Goal: Communication & Community: Answer question/provide support

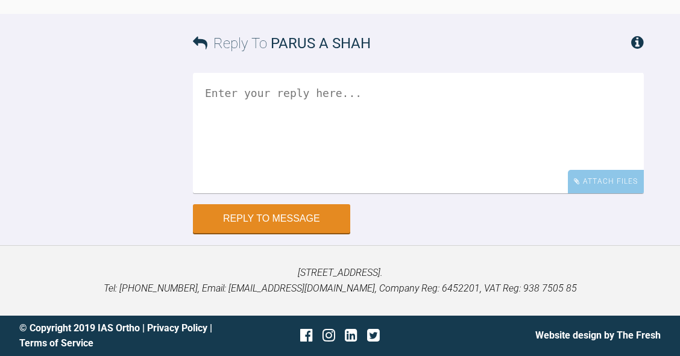
scroll to position [2880, 0]
click at [407, 193] on textarea at bounding box center [418, 133] width 451 height 120
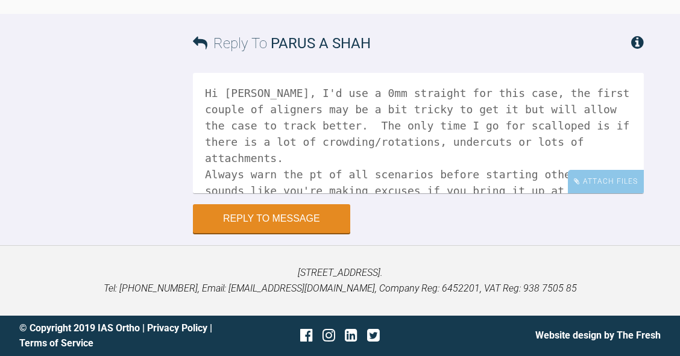
scroll to position [3016, 0]
click at [560, 187] on textarea "Hi [PERSON_NAME], I'd use a 0mm straight for this case, the first couple of ali…" at bounding box center [418, 133] width 451 height 120
click at [366, 193] on textarea "Hi [PERSON_NAME], I'd use a 0mm straight for this case, the first couple of ali…" at bounding box center [418, 133] width 451 height 120
click at [594, 189] on textarea "Hi [PERSON_NAME], I'd use a 0mm straight for this case, the first couple of ali…" at bounding box center [418, 133] width 451 height 120
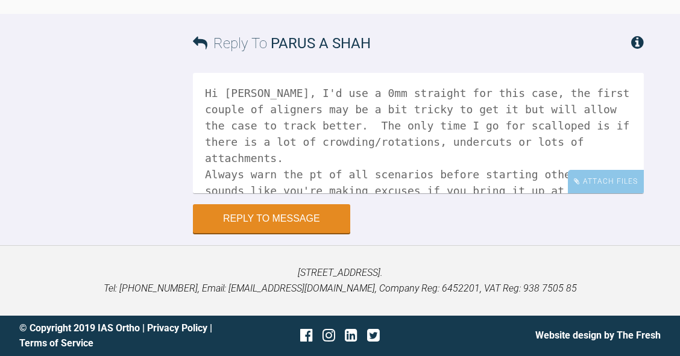
click at [498, 187] on textarea "Hi [PERSON_NAME], I'd use a 0mm straight for this case, the first couple of ali…" at bounding box center [418, 133] width 451 height 120
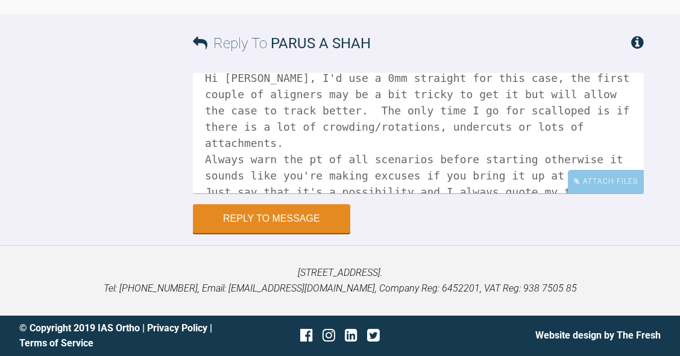
scroll to position [17, 0]
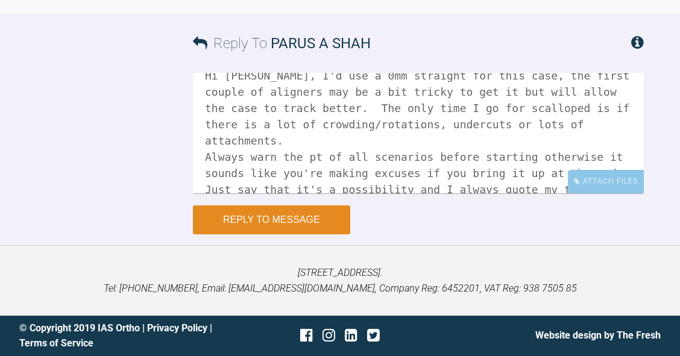
type textarea "Hi [PERSON_NAME], I'd use a 0mm straight for this case, the first couple of ali…"
click at [292, 234] on button "Reply to Message" at bounding box center [271, 219] width 157 height 29
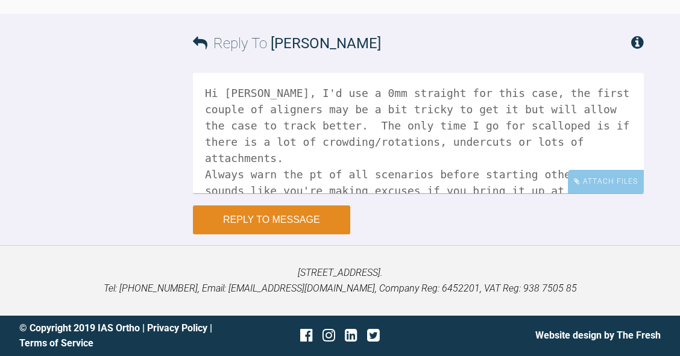
scroll to position [3287, 0]
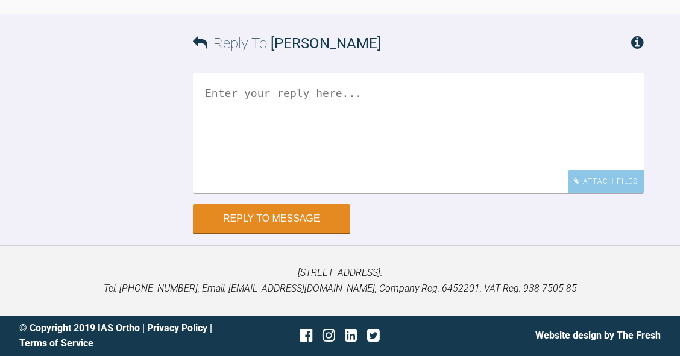
scroll to position [14131, 0]
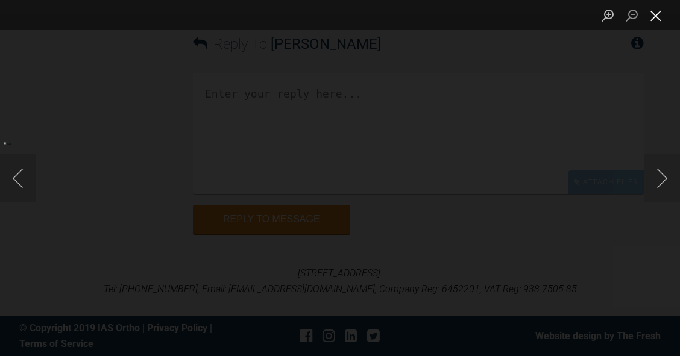
click at [656, 14] on button "Close lightbox" at bounding box center [655, 15] width 24 height 21
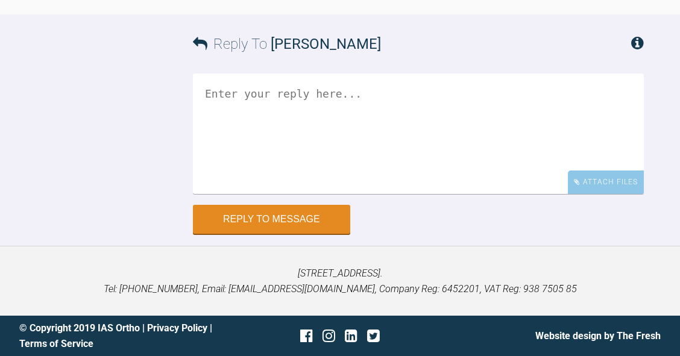
scroll to position [14129, 0]
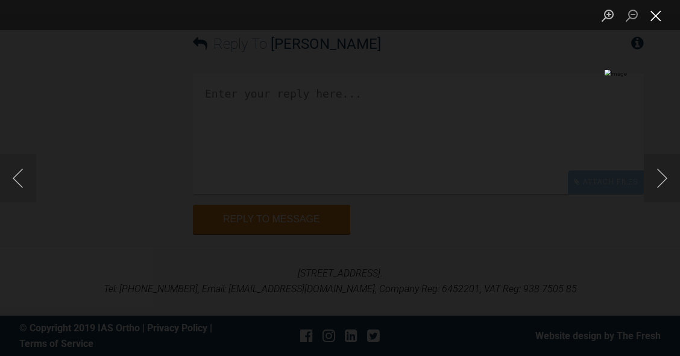
click at [655, 17] on button "Close lightbox" at bounding box center [655, 15] width 24 height 21
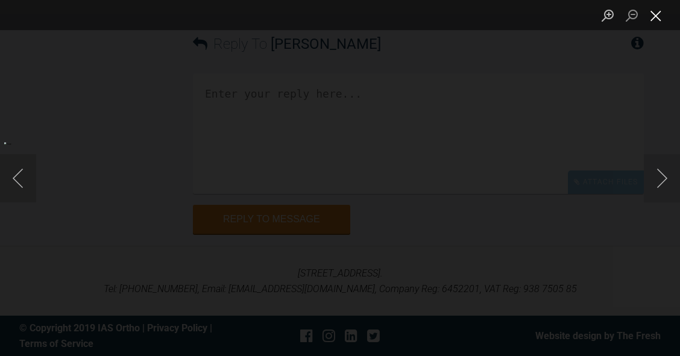
click at [657, 20] on button "Close lightbox" at bounding box center [655, 15] width 24 height 21
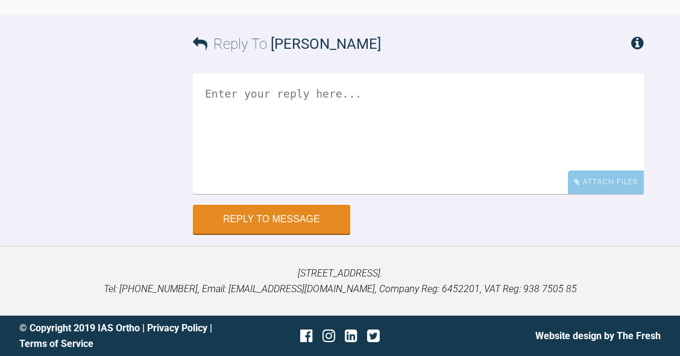
scroll to position [14341, 0]
click at [458, 194] on textarea at bounding box center [418, 133] width 451 height 120
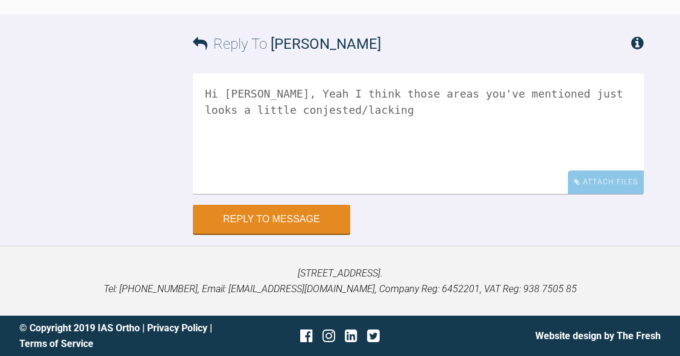
click at [539, 194] on textarea "Hi Swati, Yeah I think those areas you've mentioned just looks a little conjest…" at bounding box center [418, 133] width 451 height 120
click at [627, 194] on textarea "Hi Swati, Yeah I think those areas you've mentioned just looks a little congest…" at bounding box center [418, 133] width 451 height 120
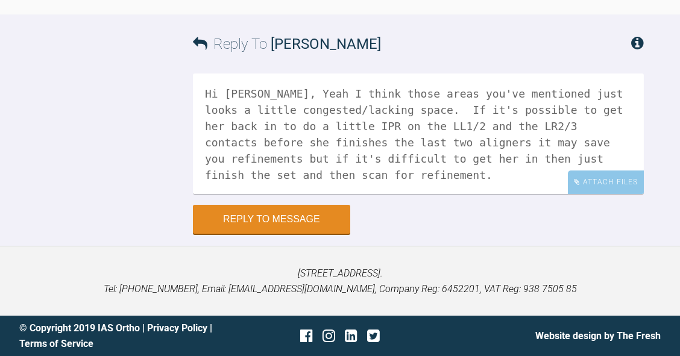
scroll to position [14038, 0]
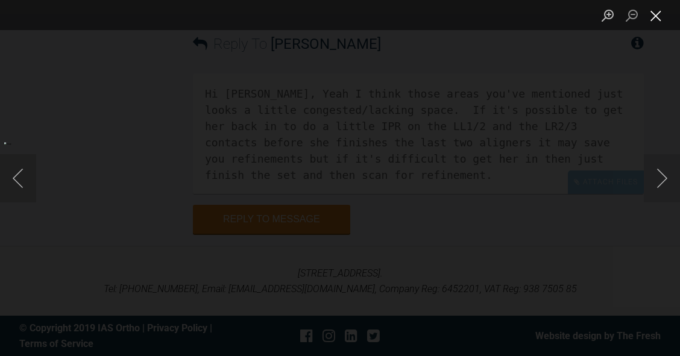
click at [660, 18] on button "Close lightbox" at bounding box center [655, 15] width 24 height 21
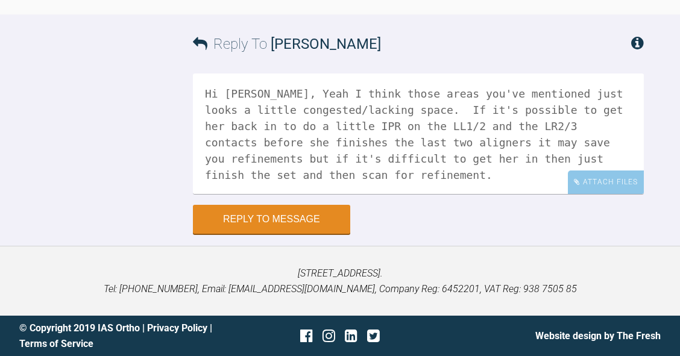
scroll to position [14091, 0]
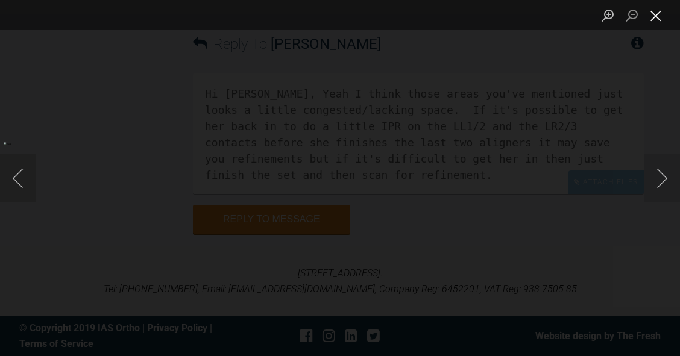
click at [653, 15] on button "Close lightbox" at bounding box center [655, 15] width 24 height 21
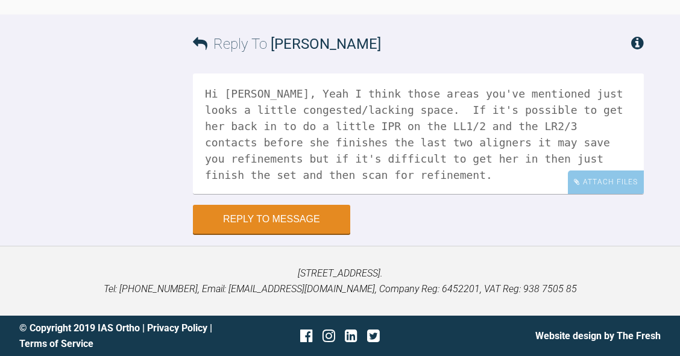
scroll to position [14408, 0]
click at [474, 194] on textarea "Hi Swati, Yeah I think those areas you've mentioned just looks a little congest…" at bounding box center [418, 133] width 451 height 120
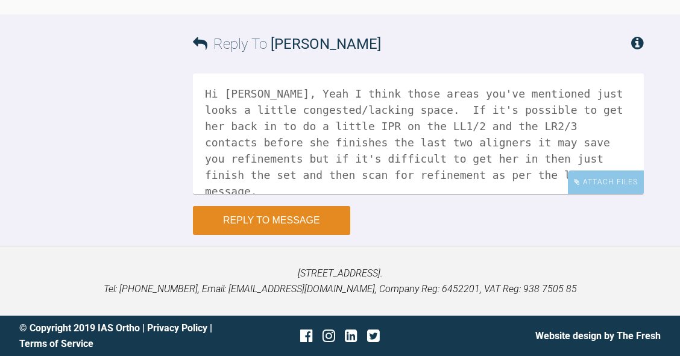
type textarea "Hi Swati, Yeah I think those areas you've mentioned just looks a little congest…"
click at [277, 235] on button "Reply to Message" at bounding box center [271, 220] width 157 height 29
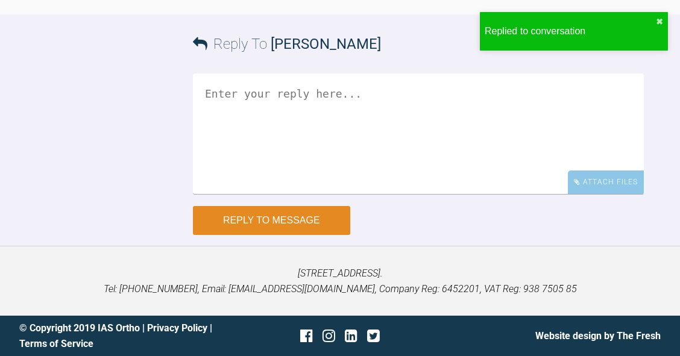
scroll to position [14703, 0]
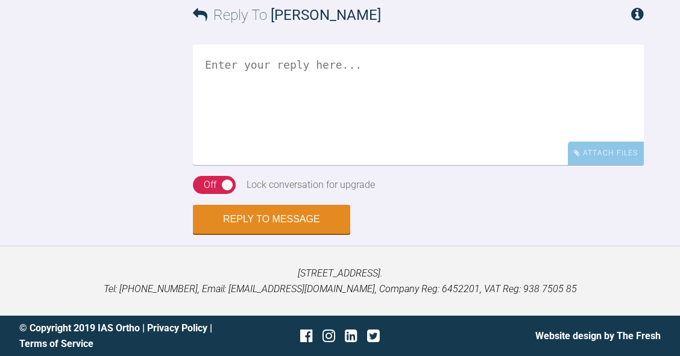
scroll to position [9281, 0]
click at [389, 165] on textarea at bounding box center [418, 105] width 451 height 120
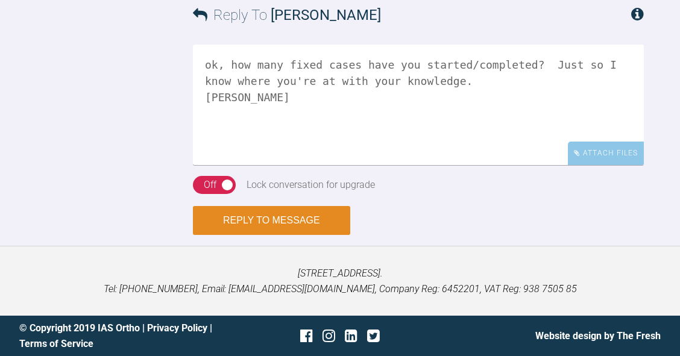
type textarea "ok, how many fixed cases have you started/completed? Just so I know where you'r…"
click at [295, 235] on button "Reply to Message" at bounding box center [271, 220] width 157 height 29
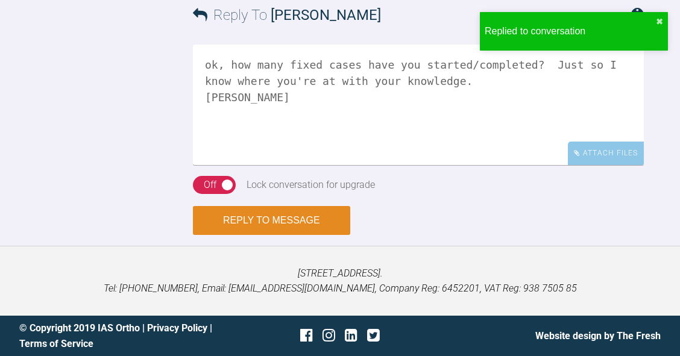
scroll to position [9578, 0]
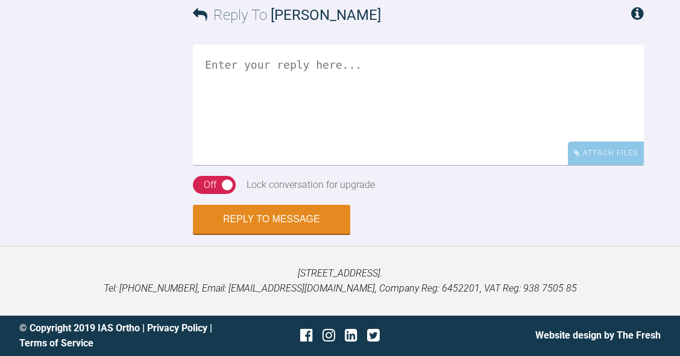
scroll to position [10082, 0]
click at [360, 165] on textarea at bounding box center [418, 105] width 451 height 120
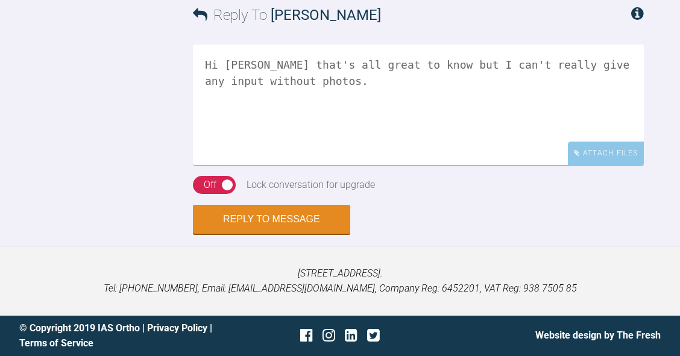
scroll to position [10113, 0]
click at [412, 165] on textarea "Hi Sai that's all great to know but I can't really give any input without photo…" at bounding box center [418, 105] width 451 height 120
click at [563, 165] on textarea "Hi Sai that's all great to know but I can't give any input without photos." at bounding box center [418, 105] width 451 height 120
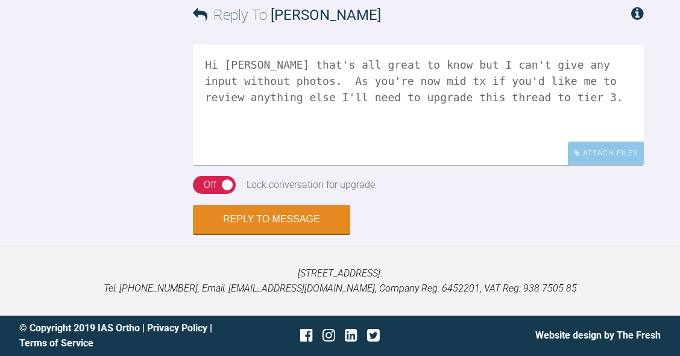
scroll to position [10143, 0]
click at [336, 165] on textarea "Hi Sai that's all great to know but I can't give any input without photos. As y…" at bounding box center [418, 105] width 451 height 120
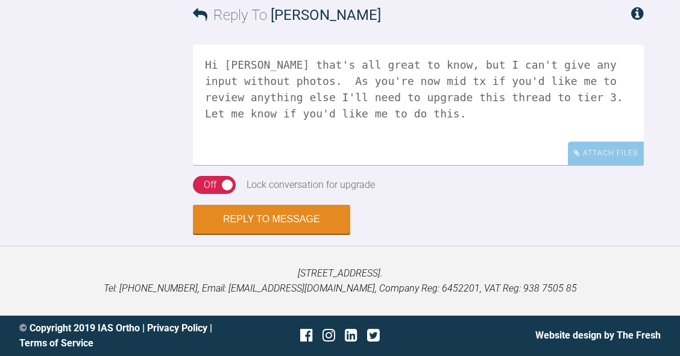
click at [231, 165] on textarea "Hi Sai that's all great to know, but I can't give any input without photos. As …" at bounding box center [418, 105] width 451 height 120
click at [382, 165] on textarea "Hi Sai, that's all great to know, but I can't give any input without photos. As…" at bounding box center [418, 105] width 451 height 120
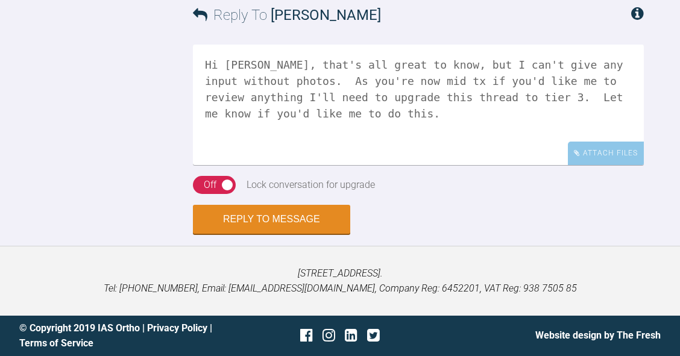
click at [356, 165] on textarea "Hi Sai, that's all great to know, but I can't give any input without photos. As…" at bounding box center [418, 105] width 451 height 120
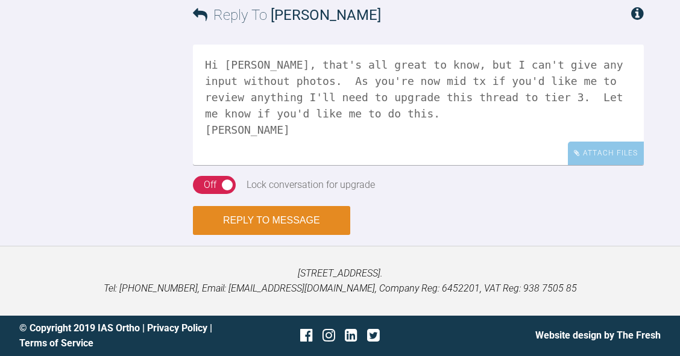
type textarea "Hi Sai, that's all great to know, but I can't give any input without photos. As…"
click at [311, 235] on button "Reply to Message" at bounding box center [271, 220] width 157 height 29
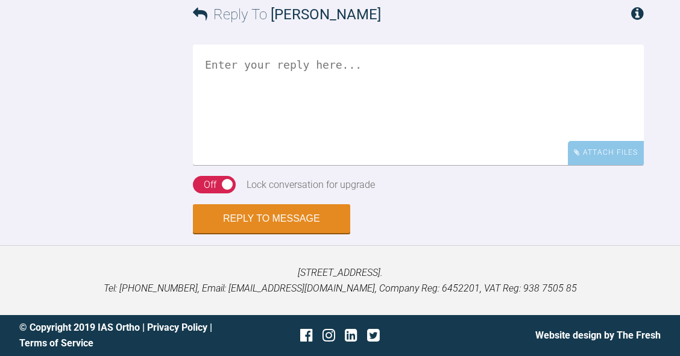
scroll to position [2792, 0]
click at [420, 165] on textarea at bounding box center [418, 105] width 451 height 120
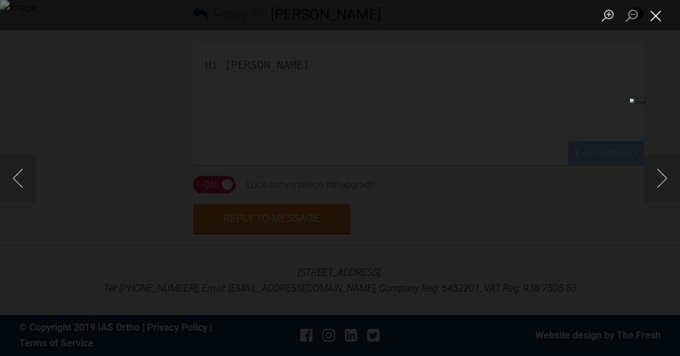
click at [655, 17] on button "Close lightbox" at bounding box center [655, 15] width 24 height 21
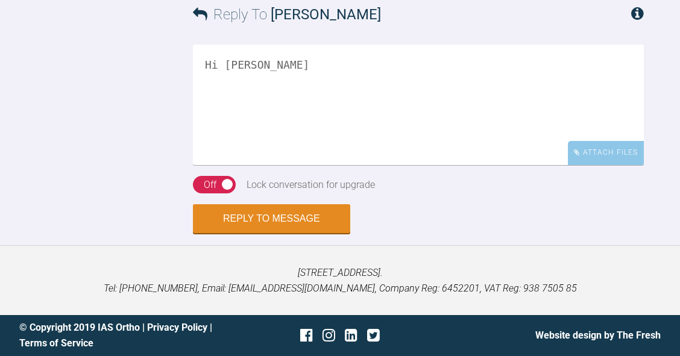
scroll to position [2784, 0]
click at [343, 165] on textarea "Hi Zoe" at bounding box center [418, 105] width 451 height 120
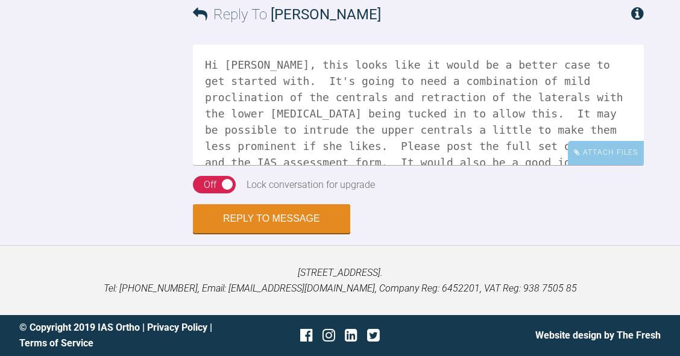
scroll to position [2, 0]
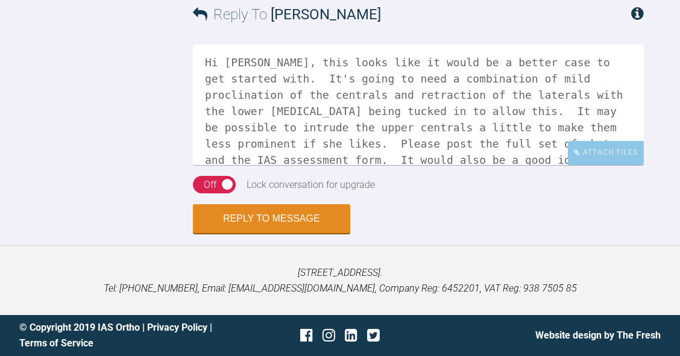
click at [376, 140] on textarea "Hi Zoe, this looks like it would be a better case to get started with. It's goi…" at bounding box center [418, 105] width 451 height 120
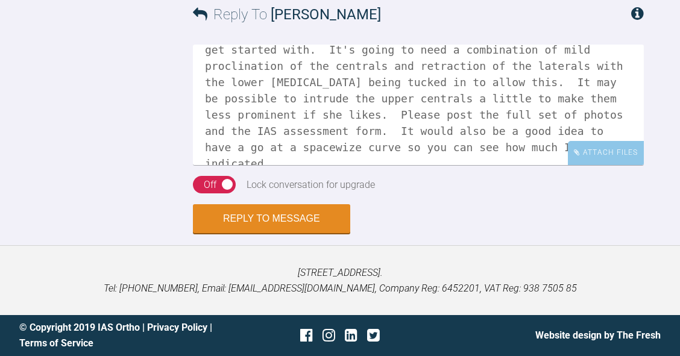
scroll to position [31, 0]
click at [611, 164] on div "Attach Files" at bounding box center [605, 152] width 76 height 23
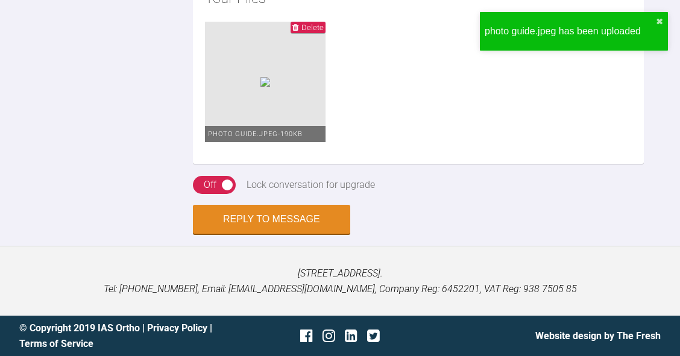
scroll to position [2923, 0]
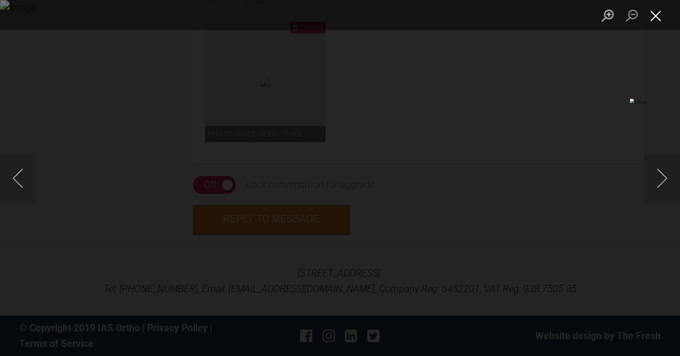
click at [653, 23] on button "Close lightbox" at bounding box center [655, 15] width 24 height 21
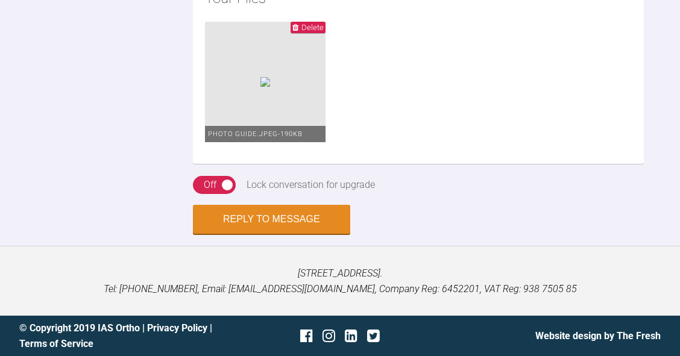
drag, startPoint x: 525, startPoint y: 205, endPoint x: 530, endPoint y: 214, distance: 9.7
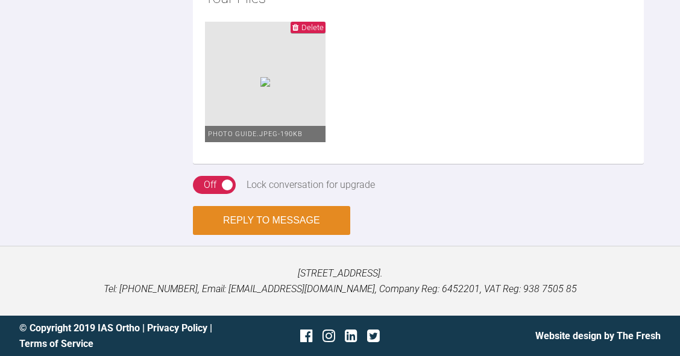
type textarea "Hi Zoe, this looks like it would be a better case to get started with. It's goi…"
click at [248, 235] on button "Reply to Message" at bounding box center [271, 220] width 157 height 29
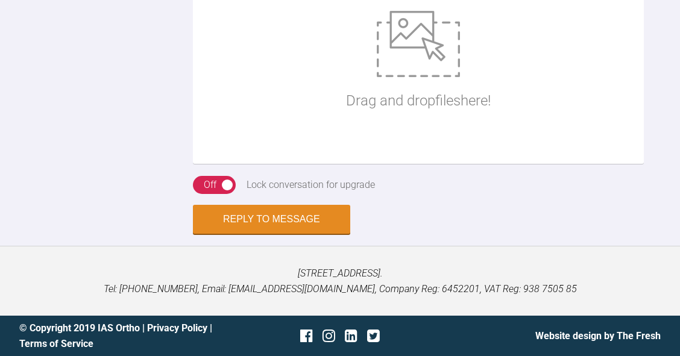
scroll to position [3462, 0]
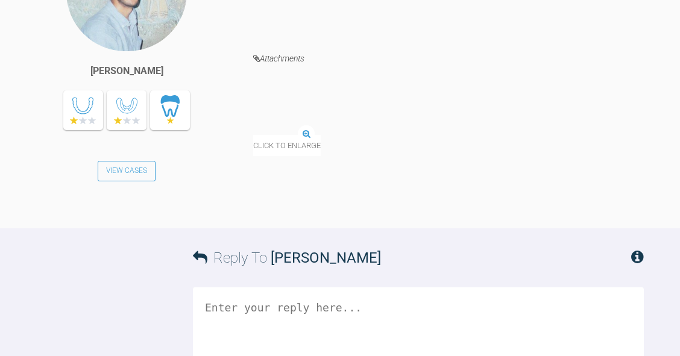
scroll to position [834, 0]
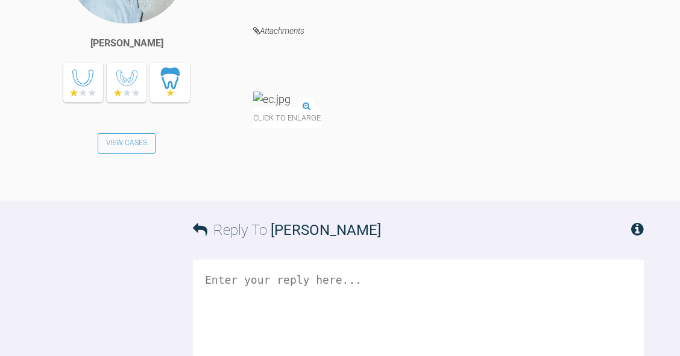
click at [290, 107] on img at bounding box center [271, 99] width 37 height 15
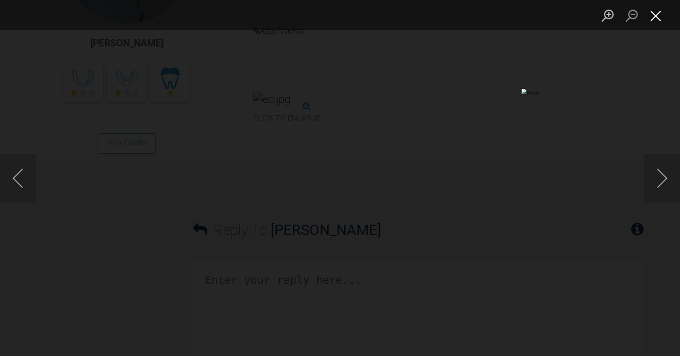
click at [656, 14] on button "Close lightbox" at bounding box center [655, 15] width 24 height 21
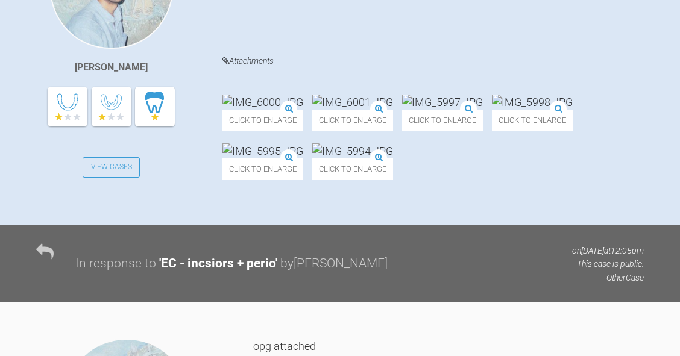
scroll to position [392, 0]
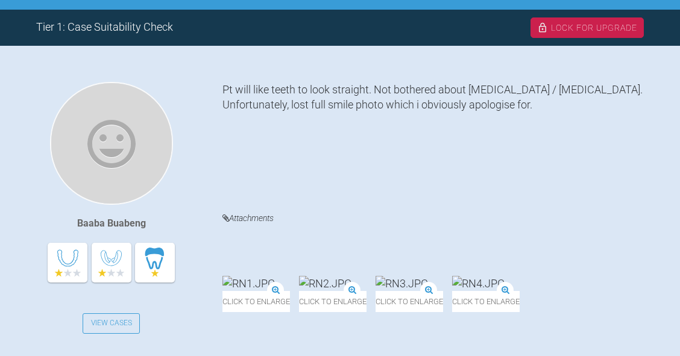
scroll to position [243, 0]
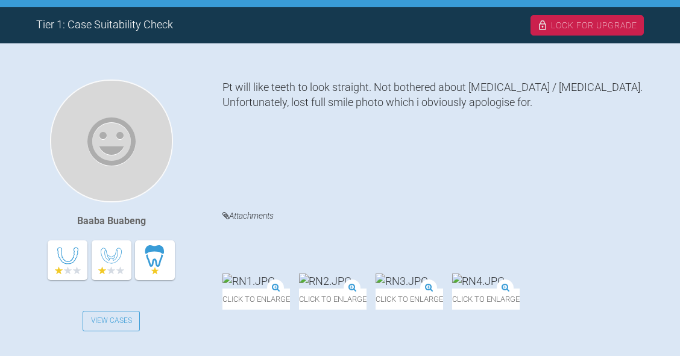
click at [428, 273] on img at bounding box center [401, 280] width 52 height 15
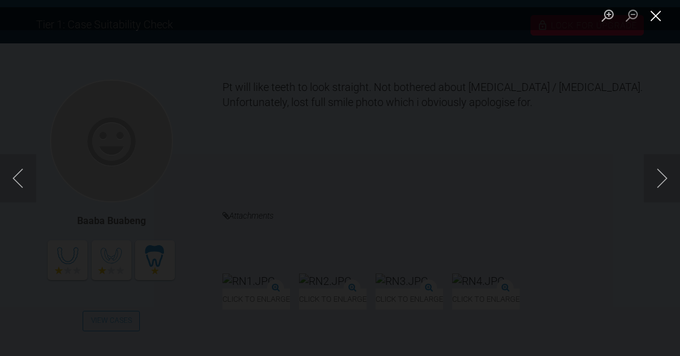
click at [655, 16] on button "Close lightbox" at bounding box center [655, 15] width 24 height 21
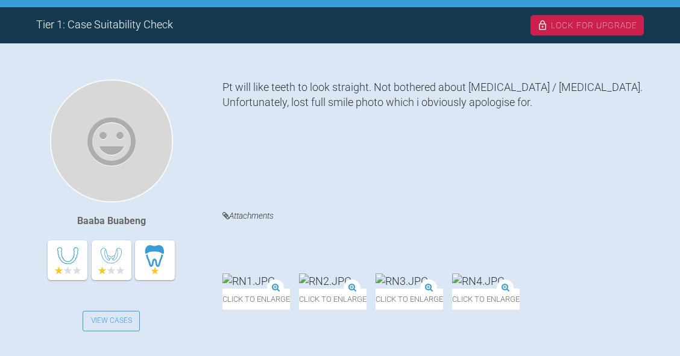
click at [452, 289] on img at bounding box center [478, 280] width 52 height 15
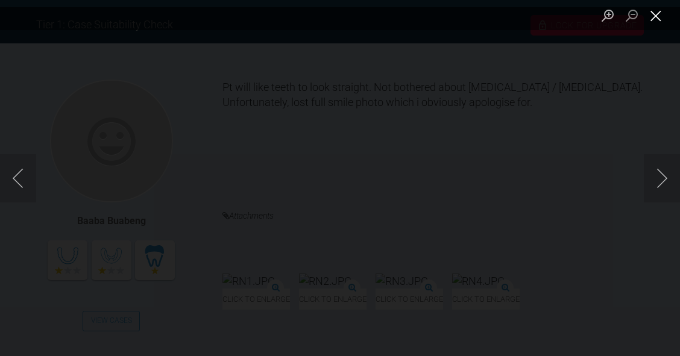
click at [658, 23] on button "Close lightbox" at bounding box center [655, 15] width 24 height 21
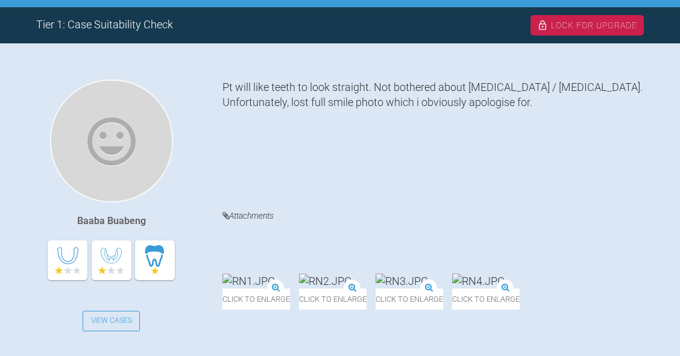
click at [275, 273] on img at bounding box center [248, 280] width 52 height 15
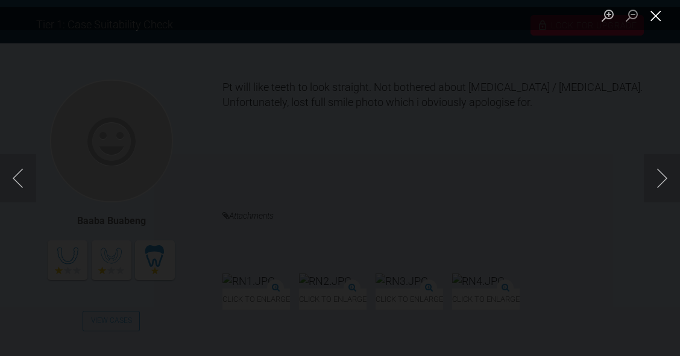
click at [658, 20] on button "Close lightbox" at bounding box center [655, 15] width 24 height 21
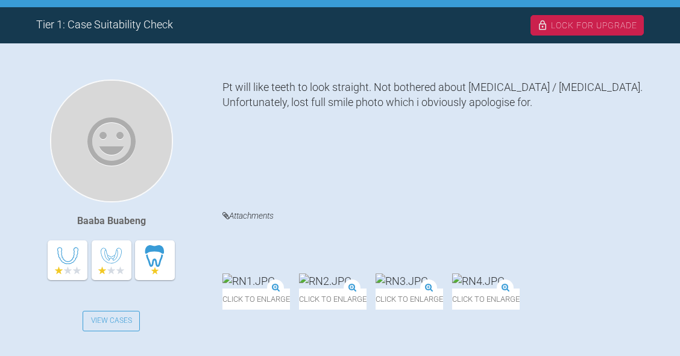
click at [428, 273] on img at bounding box center [401, 280] width 52 height 15
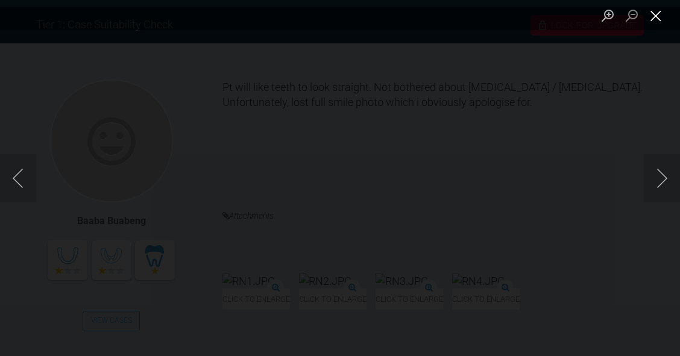
click at [655, 17] on button "Close lightbox" at bounding box center [655, 15] width 24 height 21
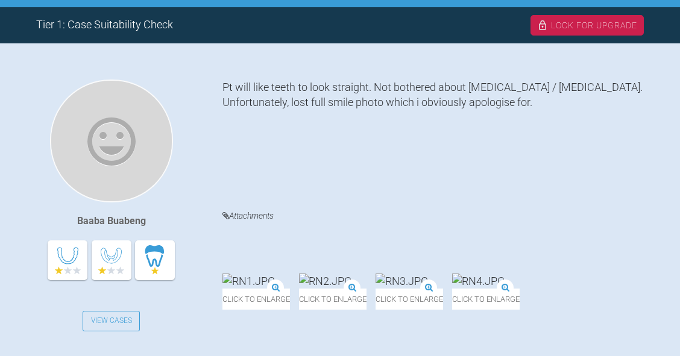
click at [428, 273] on img at bounding box center [401, 280] width 52 height 15
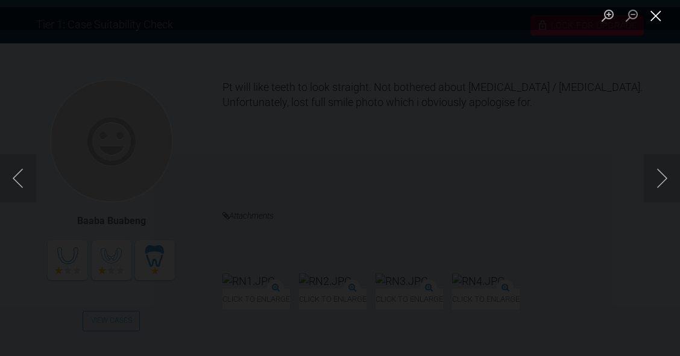
click at [653, 14] on button "Close lightbox" at bounding box center [655, 15] width 24 height 21
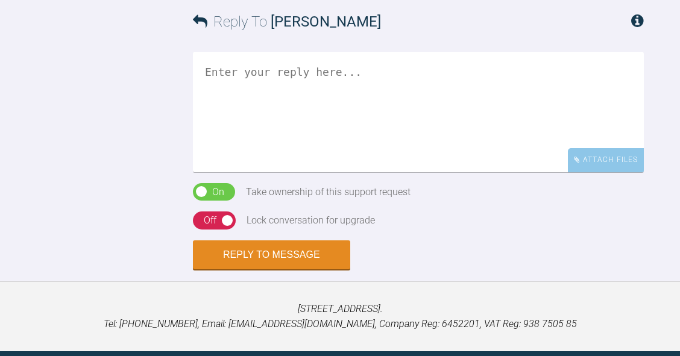
scroll to position [810, 0]
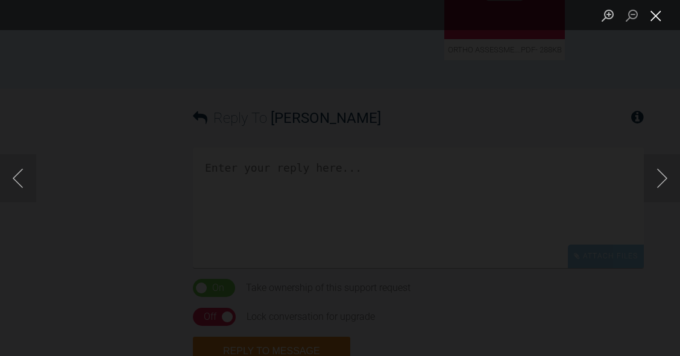
click at [660, 12] on button "Close lightbox" at bounding box center [655, 15] width 24 height 21
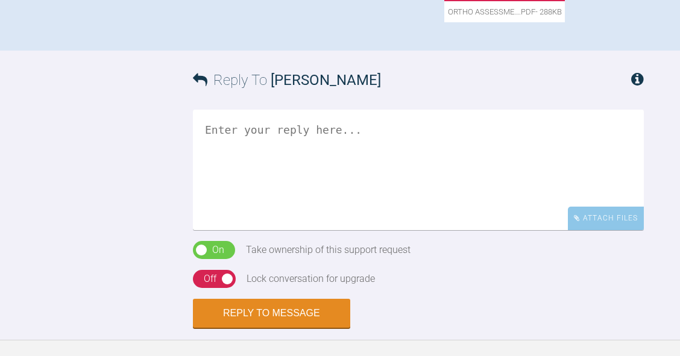
scroll to position [849, 0]
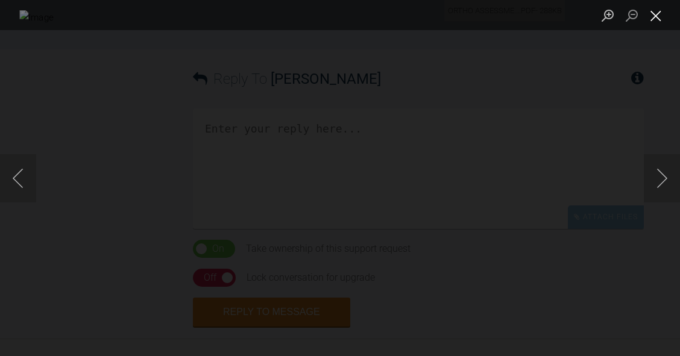
click at [655, 22] on button "Close lightbox" at bounding box center [655, 15] width 24 height 21
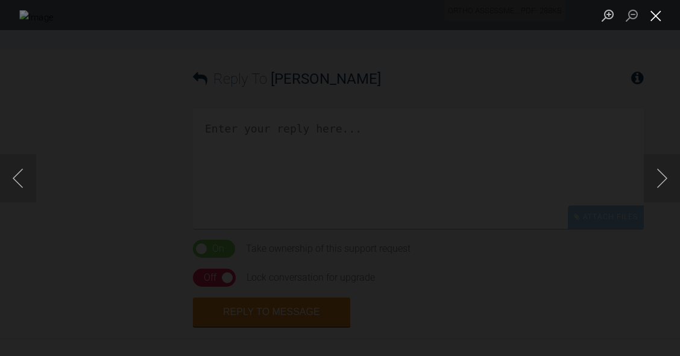
click at [661, 19] on button "Close lightbox" at bounding box center [655, 15] width 24 height 21
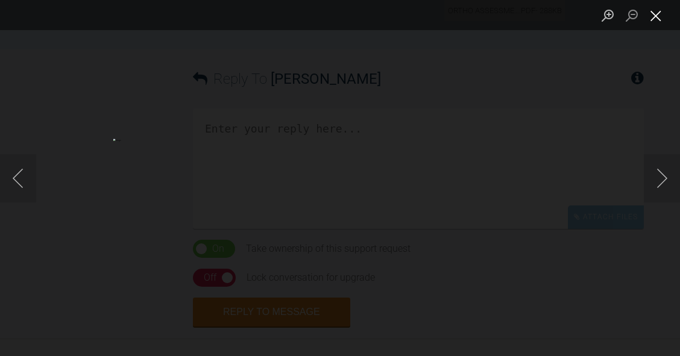
click at [660, 14] on button "Close lightbox" at bounding box center [655, 15] width 24 height 21
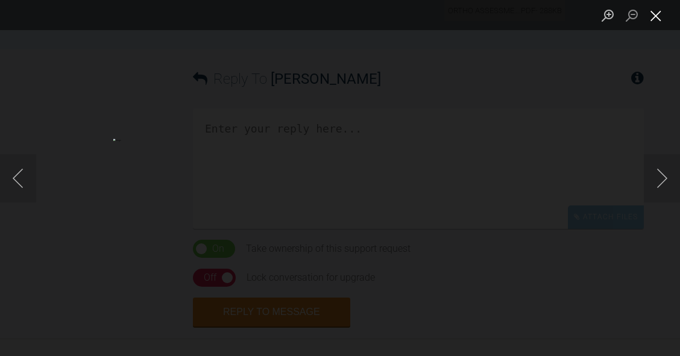
click at [657, 19] on button "Close lightbox" at bounding box center [655, 15] width 24 height 21
